Goal: Task Accomplishment & Management: Manage account settings

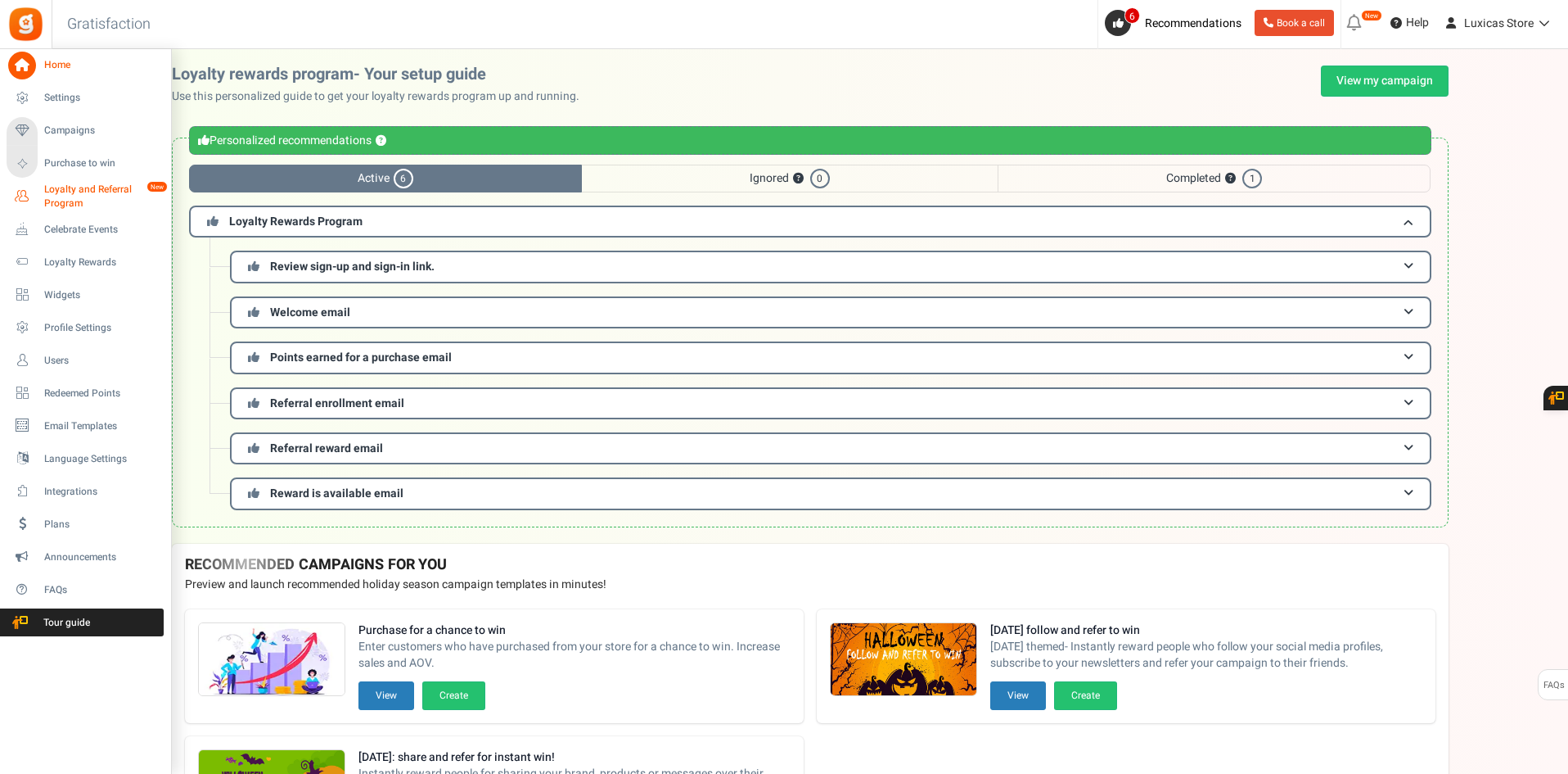
click at [62, 191] on span "Loyalty and Referral Program" at bounding box center [104, 196] width 119 height 28
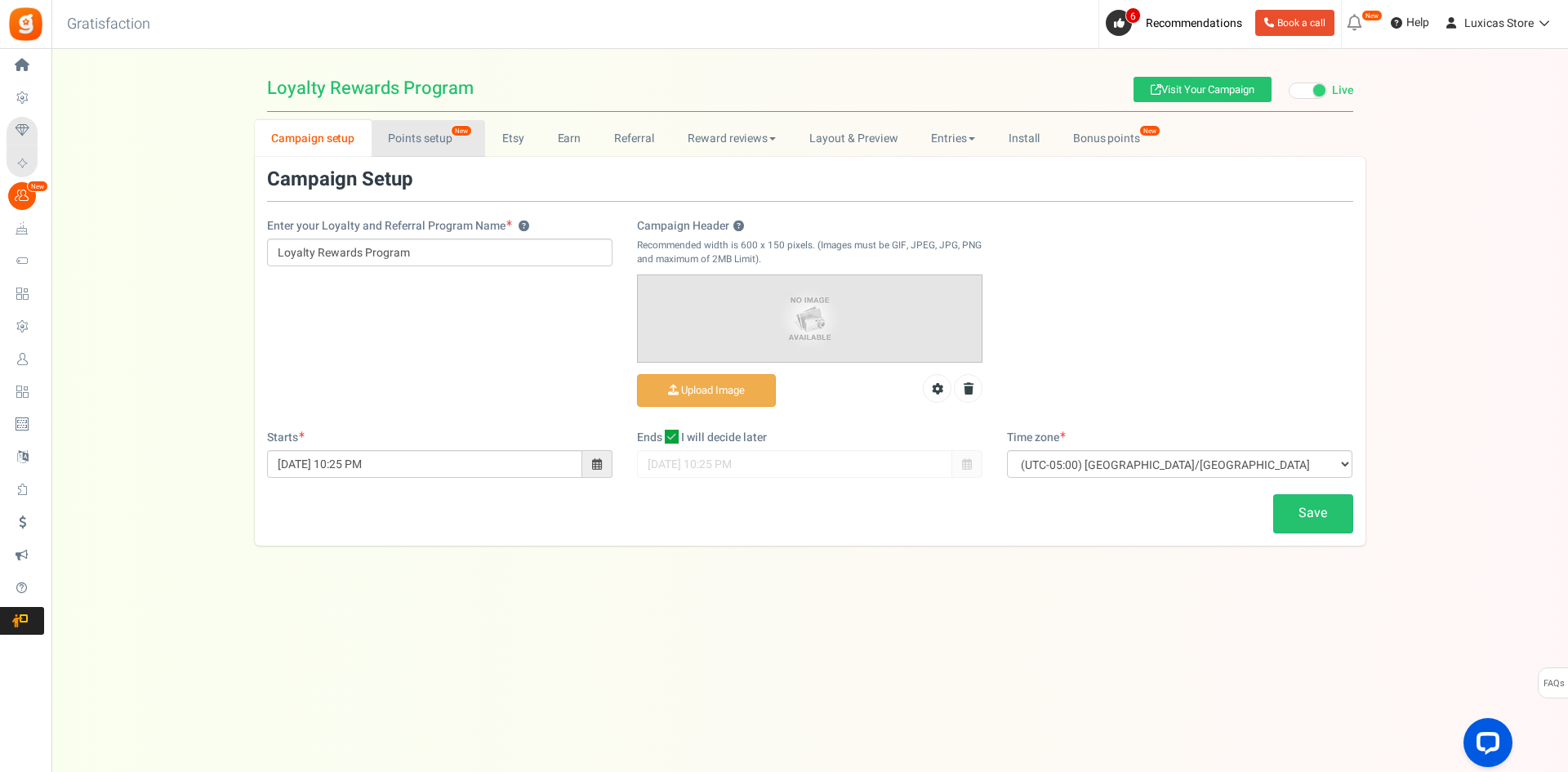
click at [418, 135] on link "Points setup New" at bounding box center [428, 138] width 113 height 37
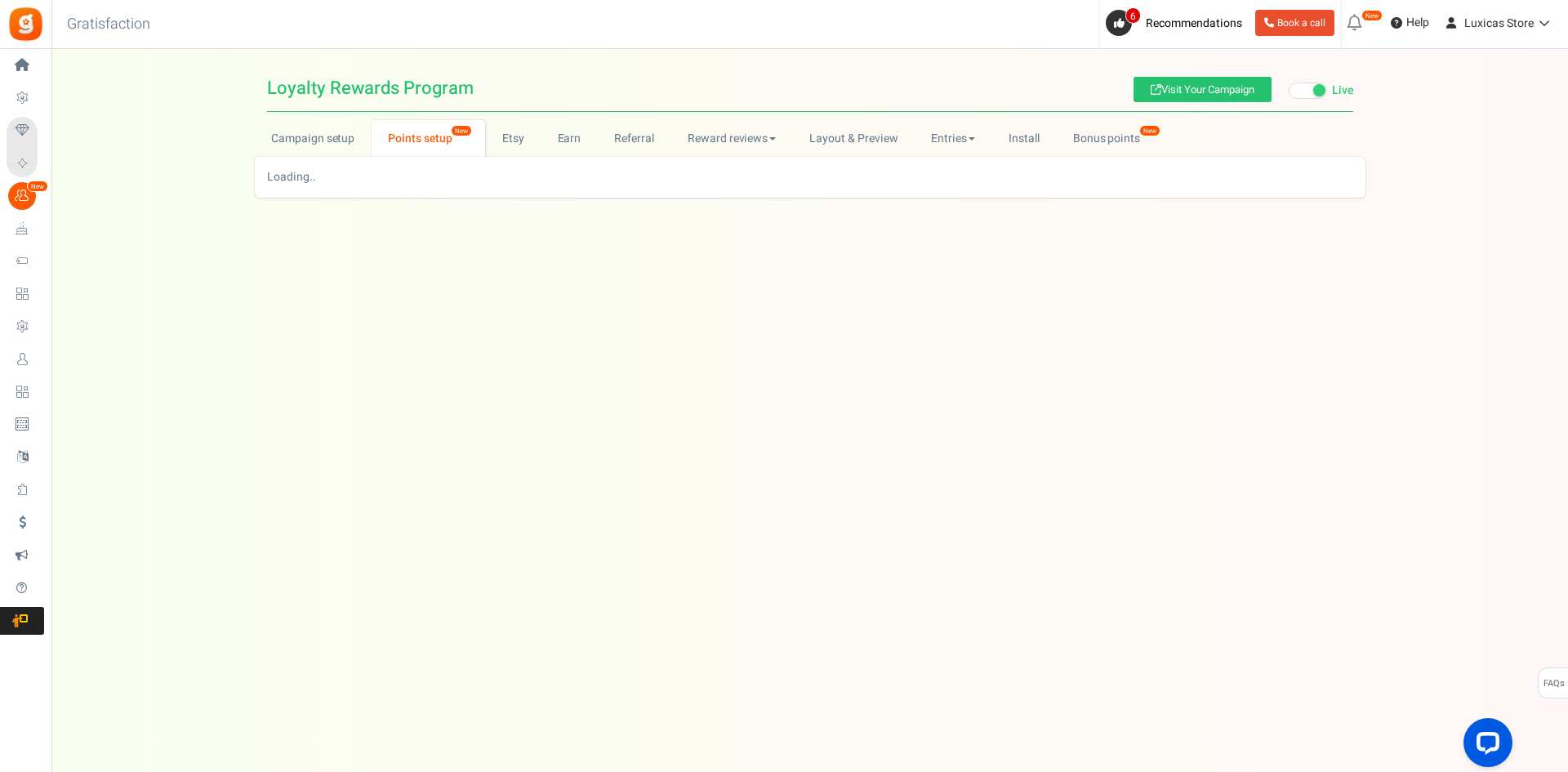
select select
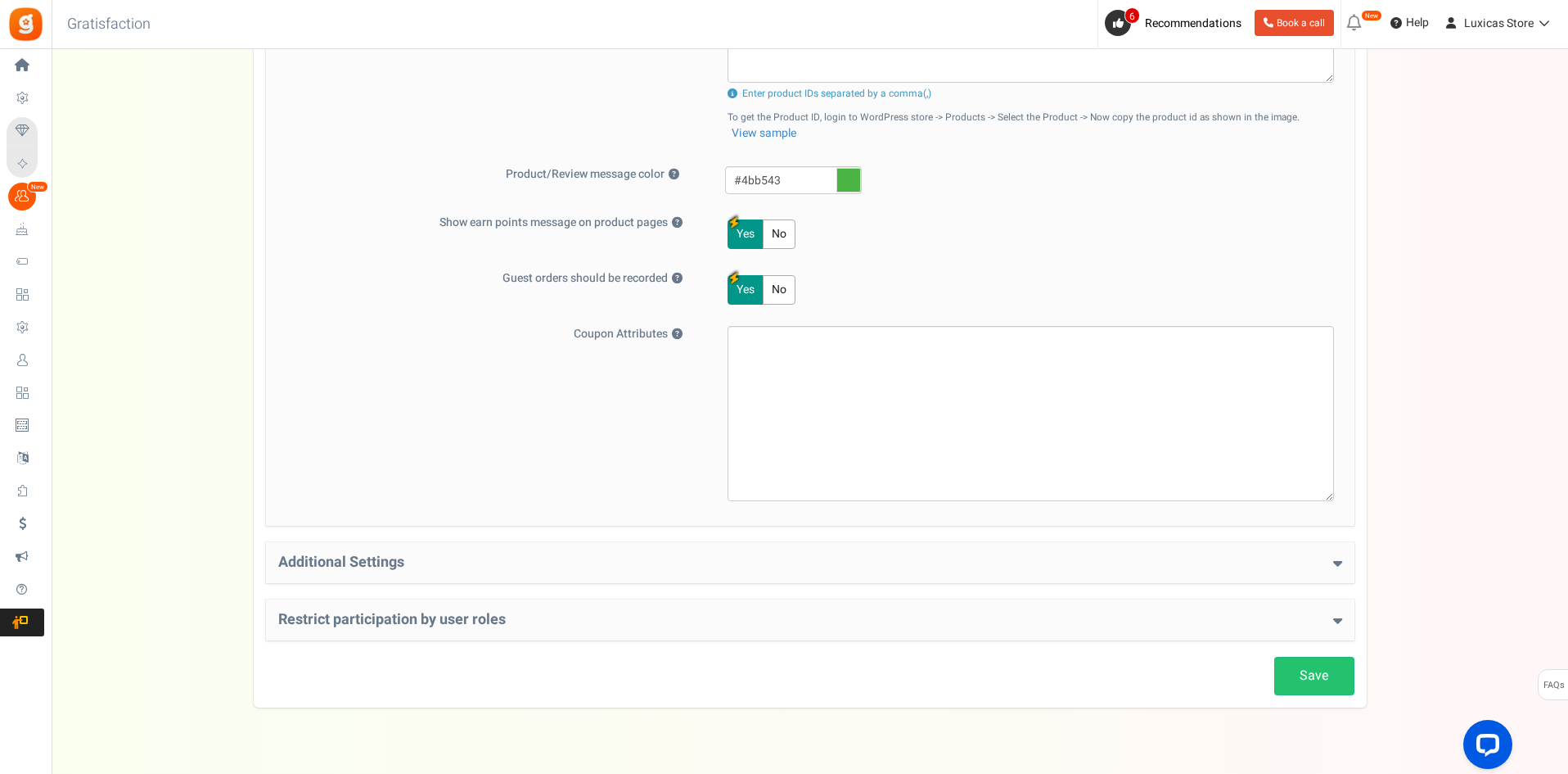
scroll to position [819, 0]
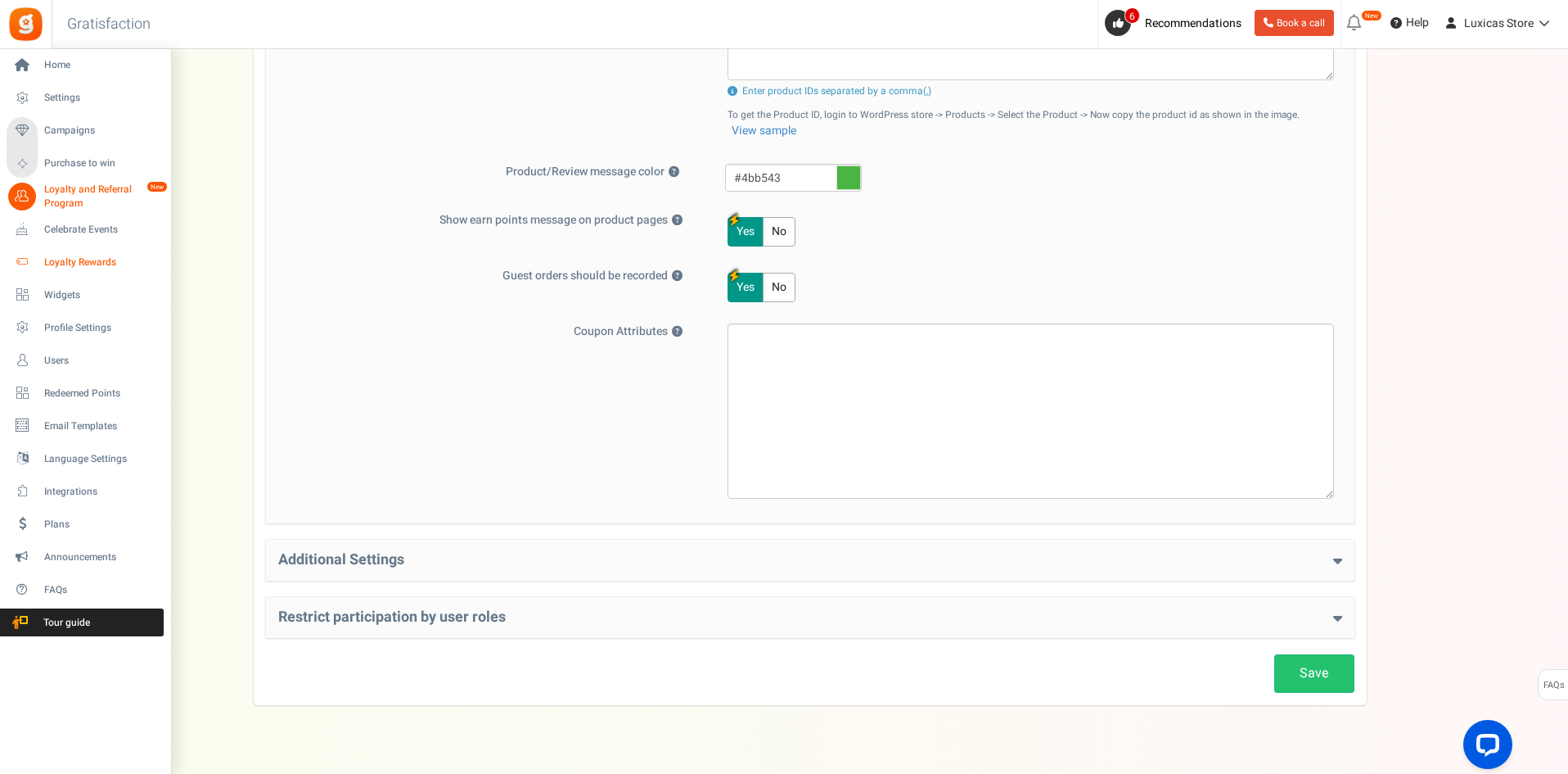
click at [76, 255] on span "Loyalty Rewards" at bounding box center [101, 262] width 114 height 14
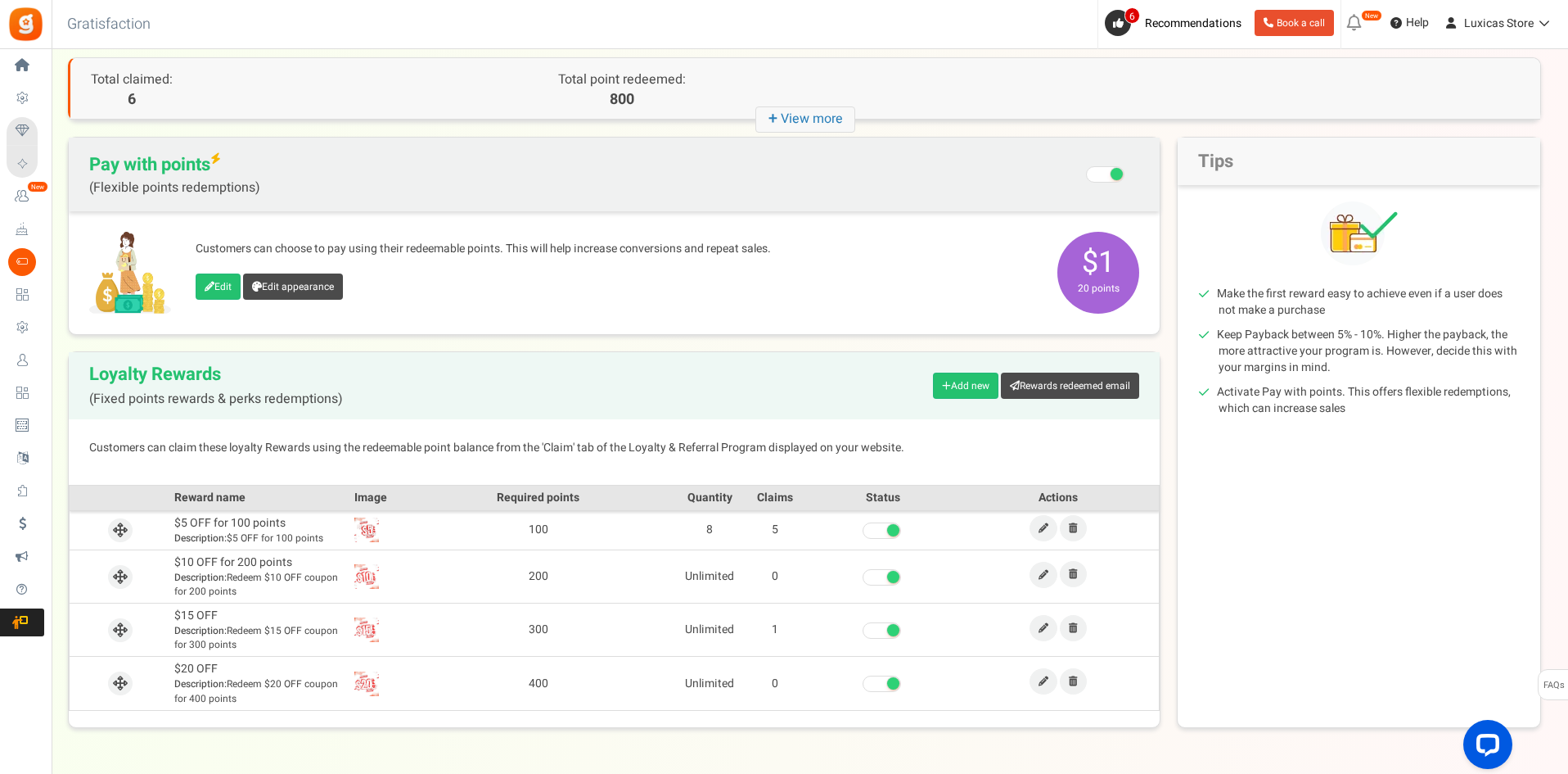
scroll to position [129, 0]
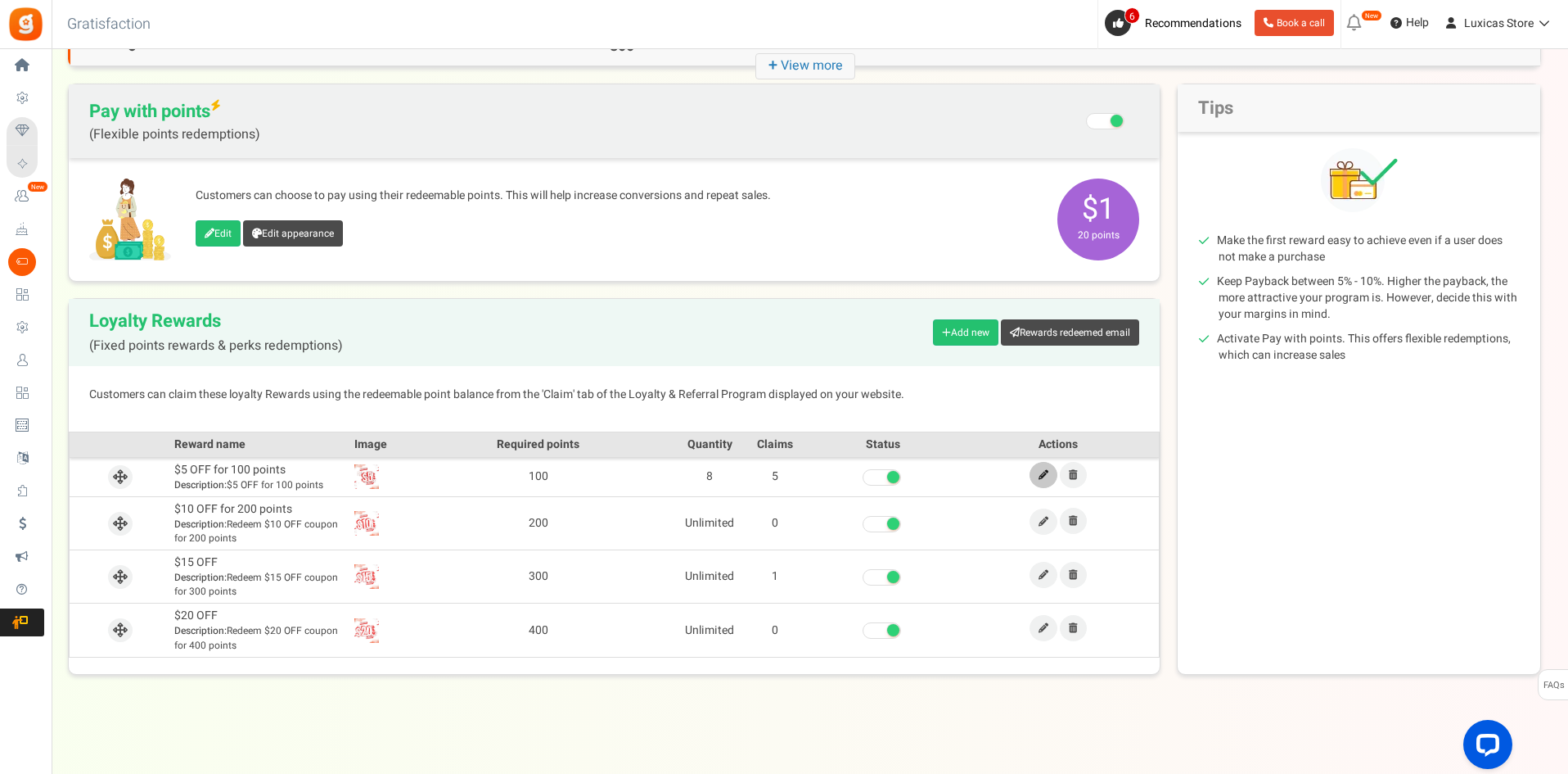
click at [1043, 475] on icon at bounding box center [1043, 475] width 10 height 10
click at [1044, 518] on icon at bounding box center [1043, 522] width 10 height 10
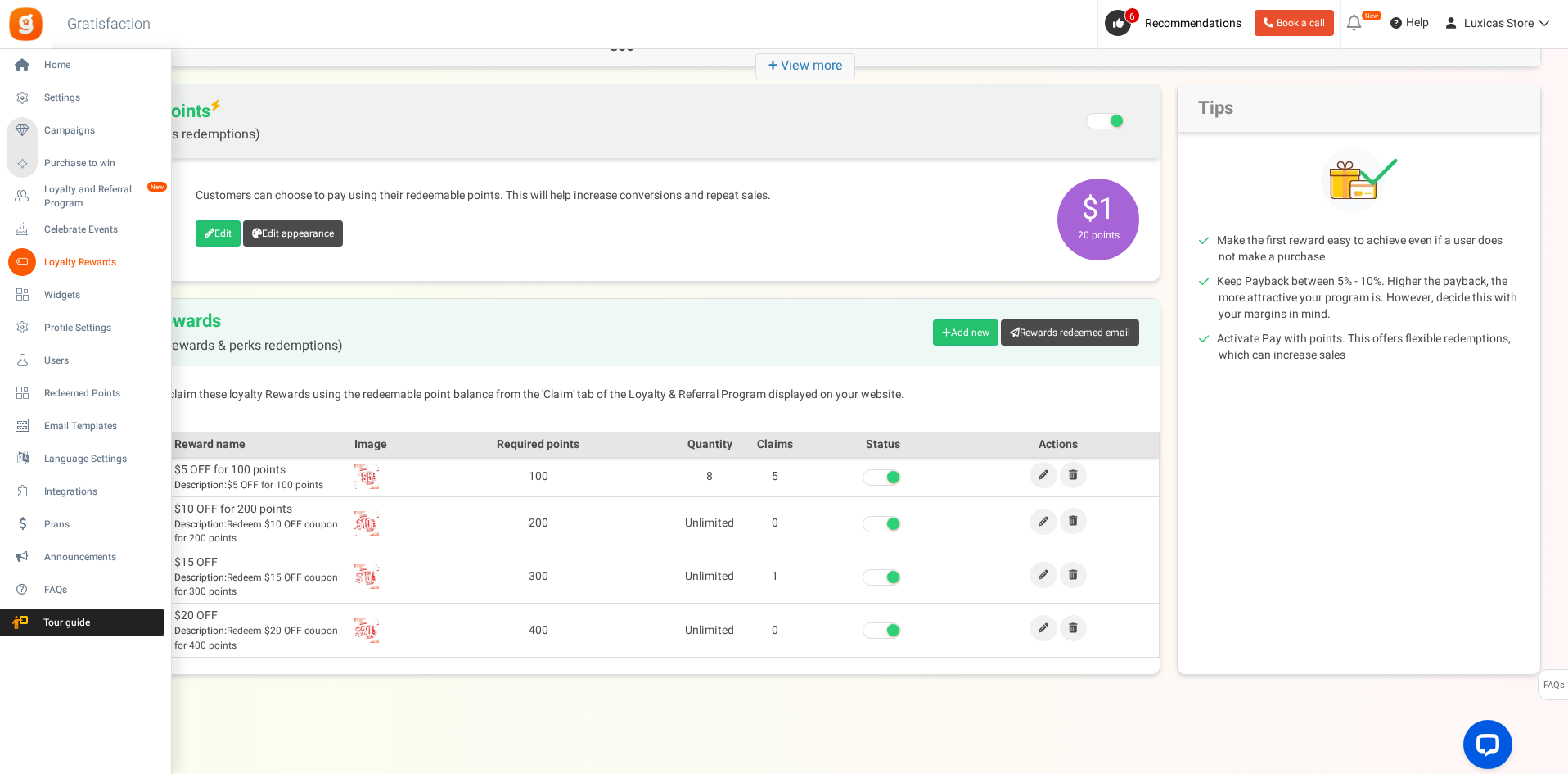
click at [69, 259] on span "Loyalty Rewards" at bounding box center [101, 262] width 114 height 14
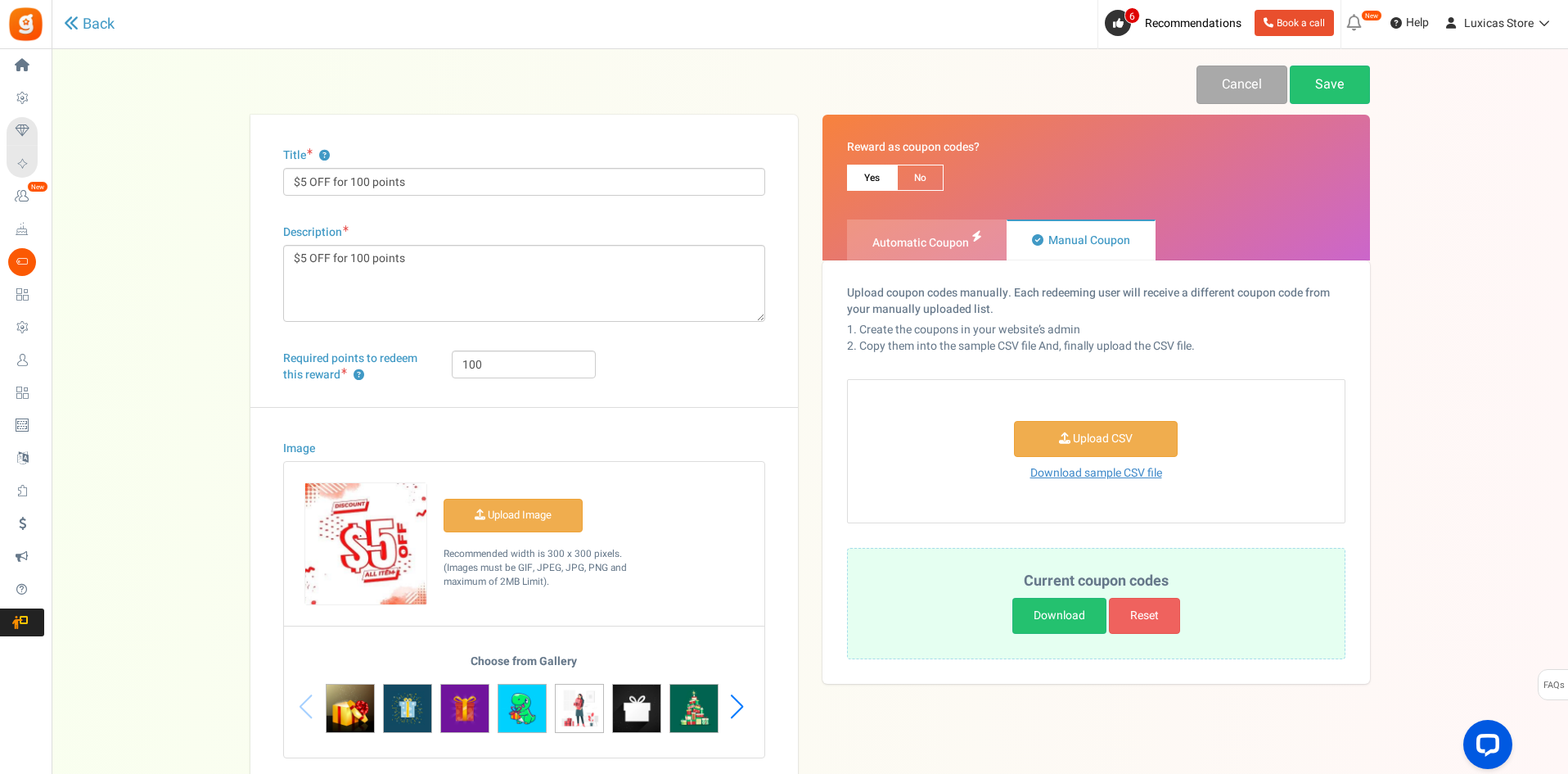
click at [942, 236] on span "Automatic Coupon" at bounding box center [920, 242] width 97 height 17
click at [857, 233] on input "Automatic Coupon" at bounding box center [852, 228] width 11 height 11
radio input "true"
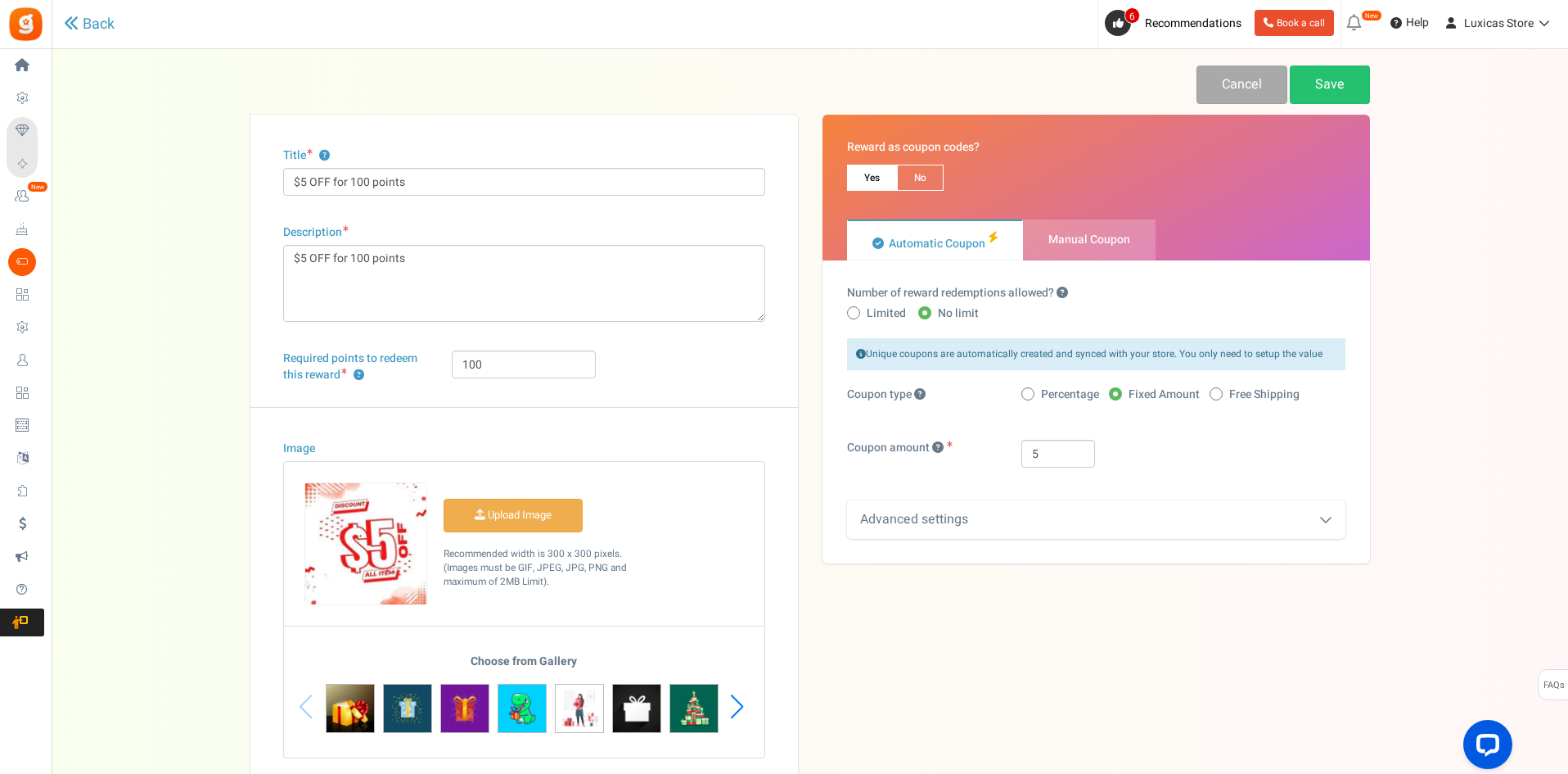
click at [998, 517] on div "Advanced settings" at bounding box center [1096, 519] width 499 height 39
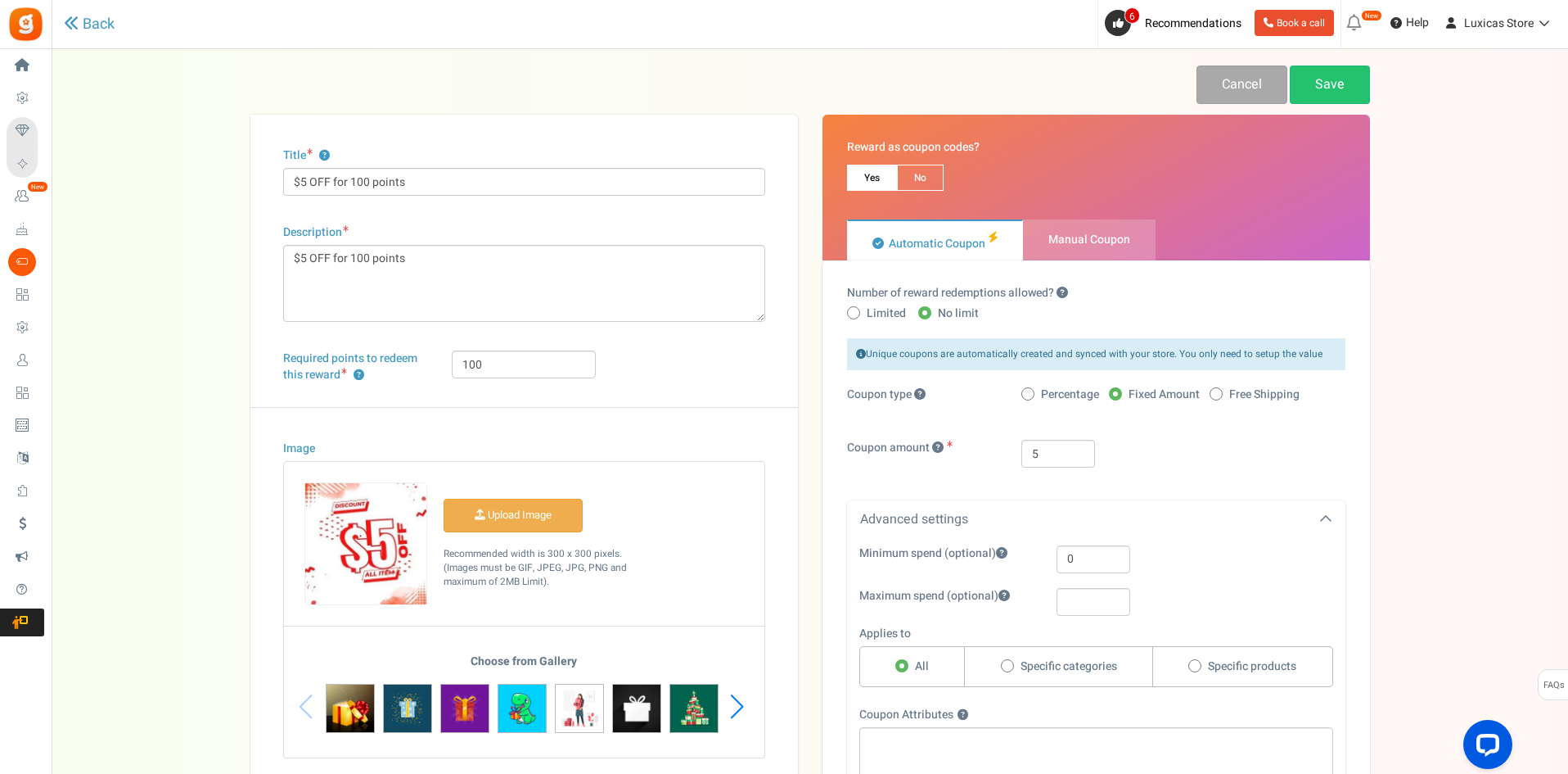
click at [1078, 234] on span "Manual Coupon" at bounding box center [1089, 239] width 82 height 17
click at [1033, 233] on input "Manual Coupon" at bounding box center [1027, 228] width 11 height 11
radio input "true"
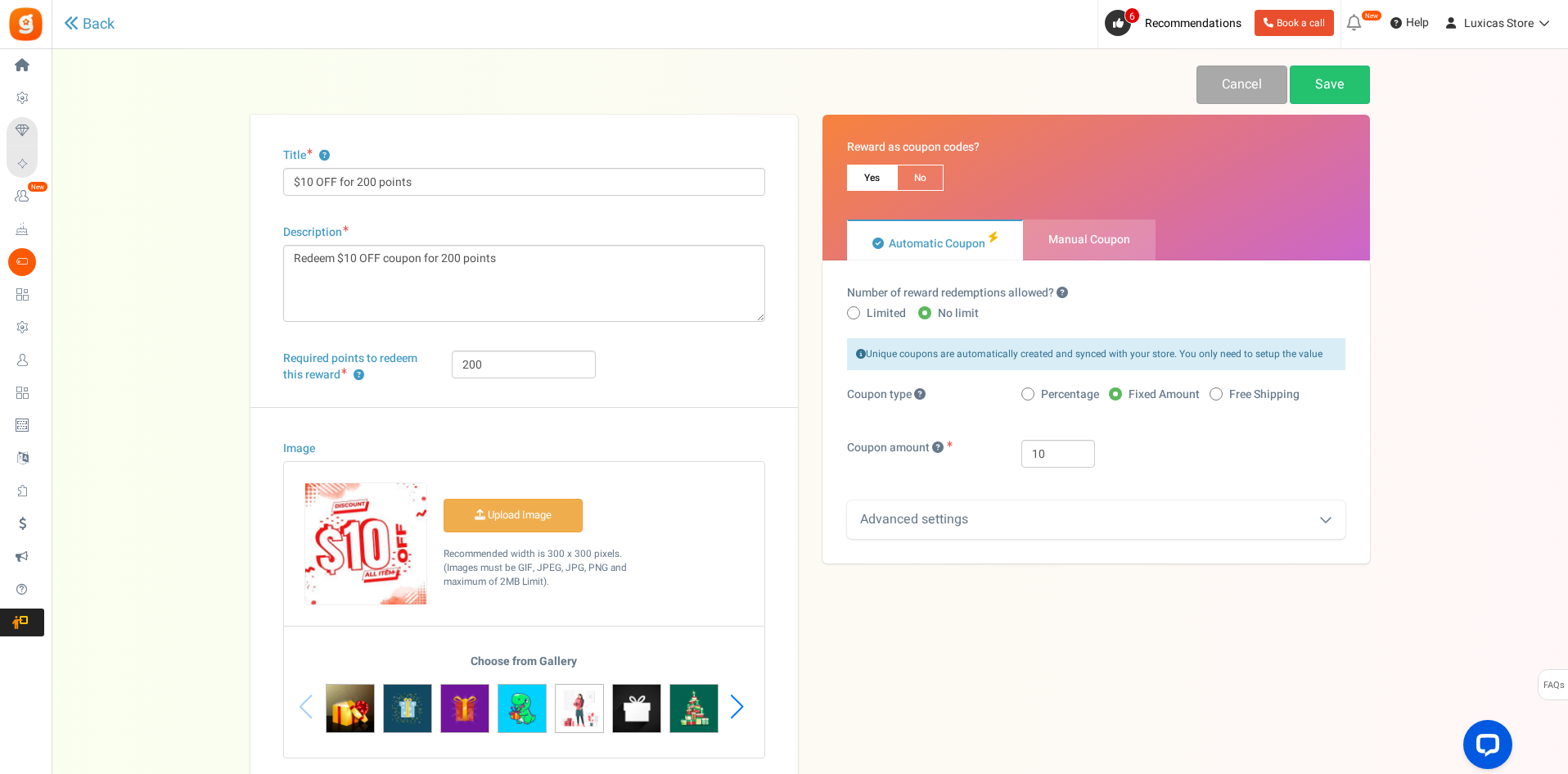
click at [1119, 516] on div "Advanced settings" at bounding box center [1096, 519] width 499 height 39
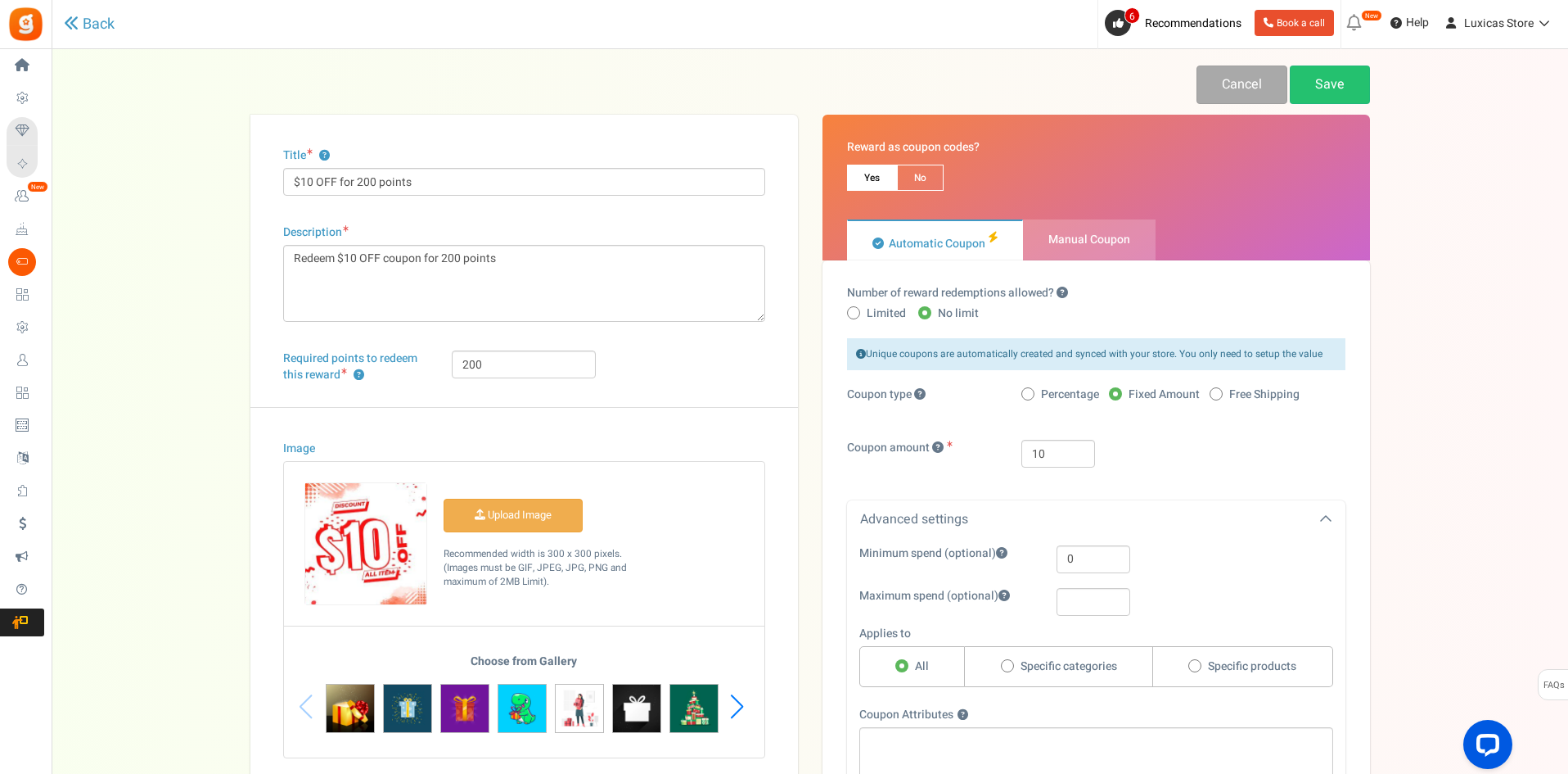
click at [1119, 516] on div "Advanced settings" at bounding box center [1096, 519] width 499 height 39
